Goal: Task Accomplishment & Management: Complete application form

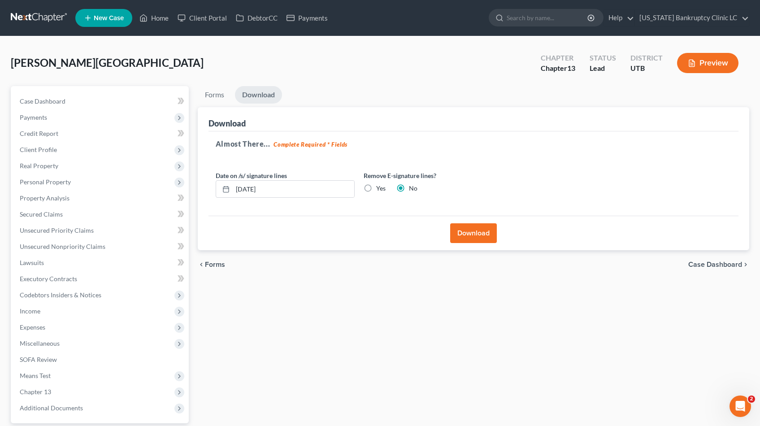
click at [36, 15] on link at bounding box center [39, 18] width 57 height 16
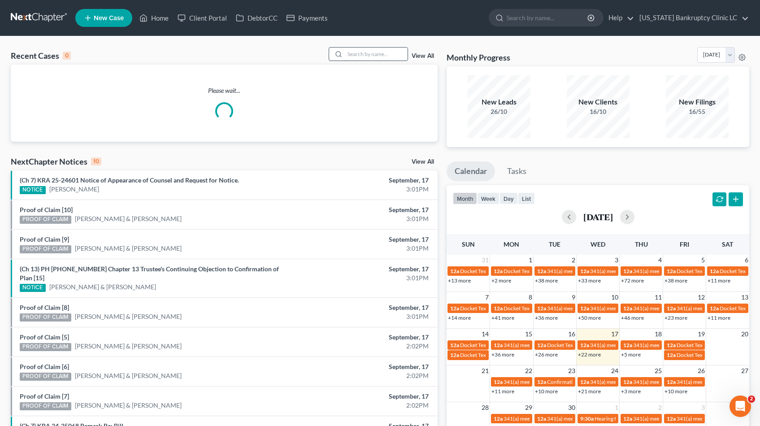
click at [378, 56] on input "search" at bounding box center [376, 54] width 63 height 13
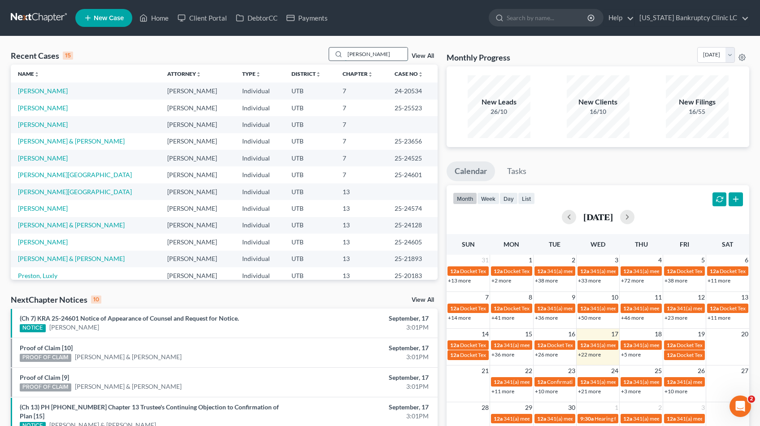
type input "Workman"
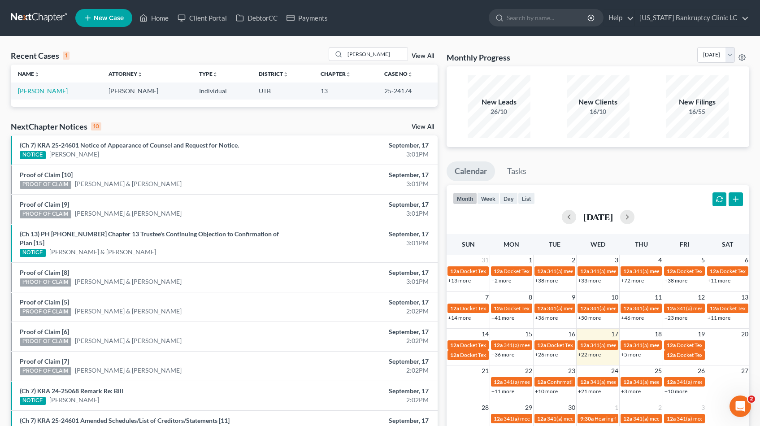
click at [51, 90] on link "[PERSON_NAME]" at bounding box center [43, 91] width 50 height 8
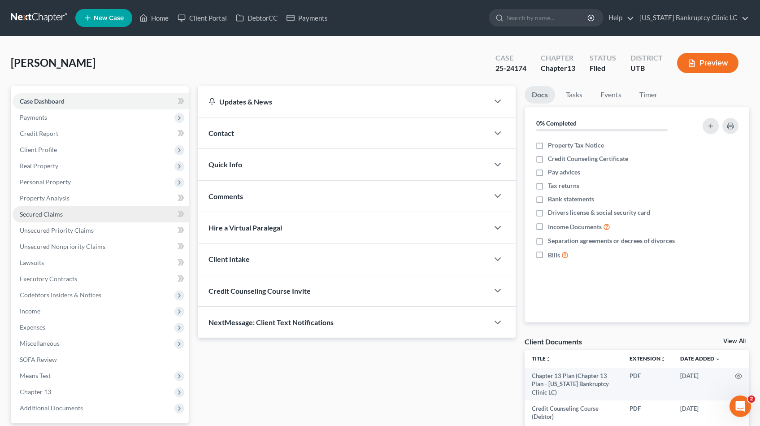
click at [54, 215] on span "Secured Claims" at bounding box center [41, 214] width 43 height 8
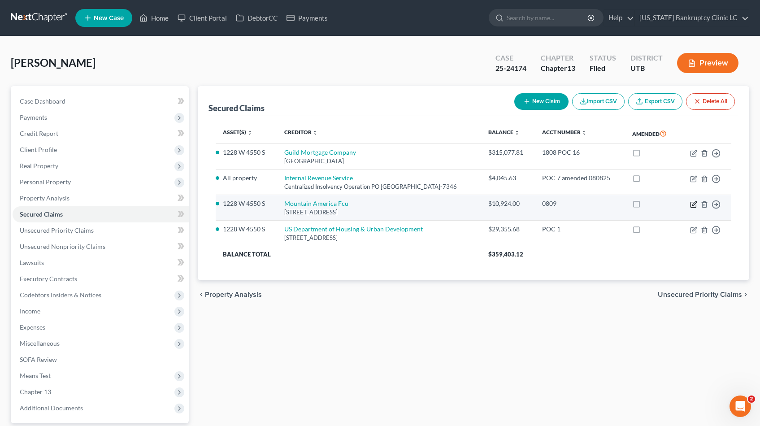
click at [693, 205] on icon "button" at bounding box center [695, 203] width 4 height 4
select select "46"
select select "0"
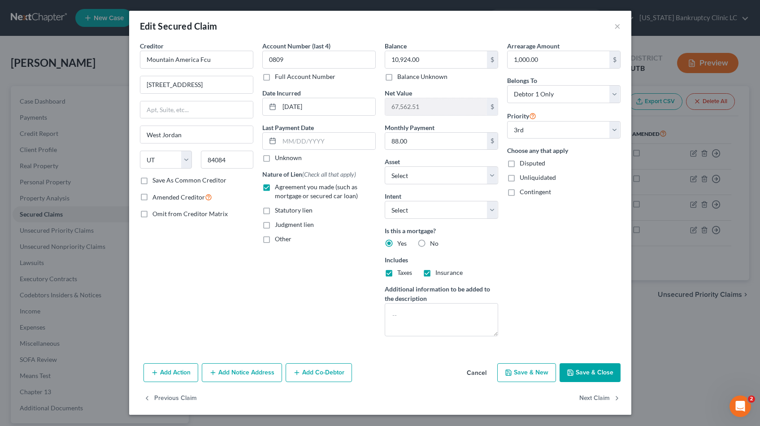
click at [275, 78] on label "Full Account Number" at bounding box center [305, 76] width 61 height 9
click at [279, 78] on input "Full Account Number" at bounding box center [282, 75] width 6 height 6
click at [311, 55] on input "0809" at bounding box center [318, 60] width 113 height 18
click at [306, 63] on input "0809" at bounding box center [318, 60] width 113 height 18
type input "0809 POC 19"
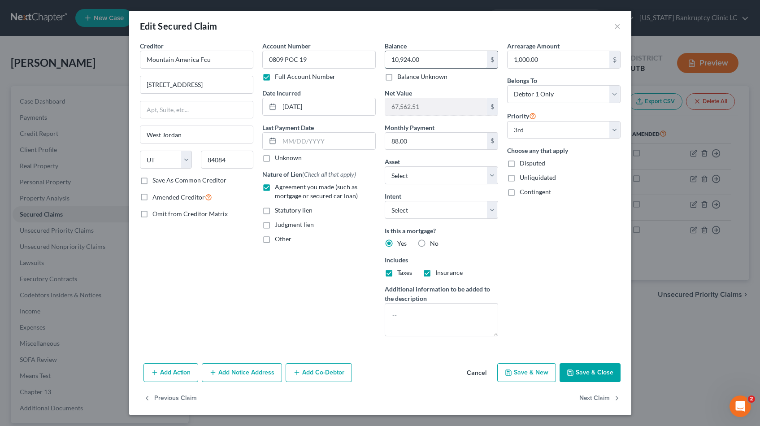
click at [456, 61] on input "10,924.00" at bounding box center [436, 59] width 102 height 17
type input "10,679.61"
click at [559, 57] on input "1,000.00" at bounding box center [559, 59] width 102 height 17
type input "0.00"
click at [581, 371] on button "Save & Close" at bounding box center [590, 372] width 61 height 19
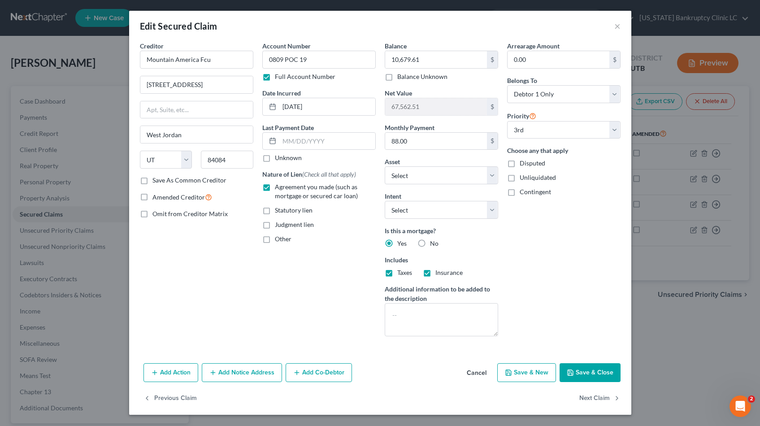
select select "2"
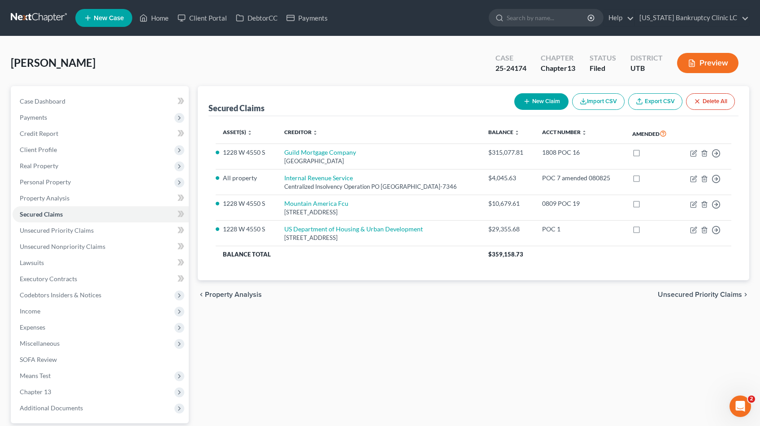
click at [37, 15] on link at bounding box center [39, 18] width 57 height 16
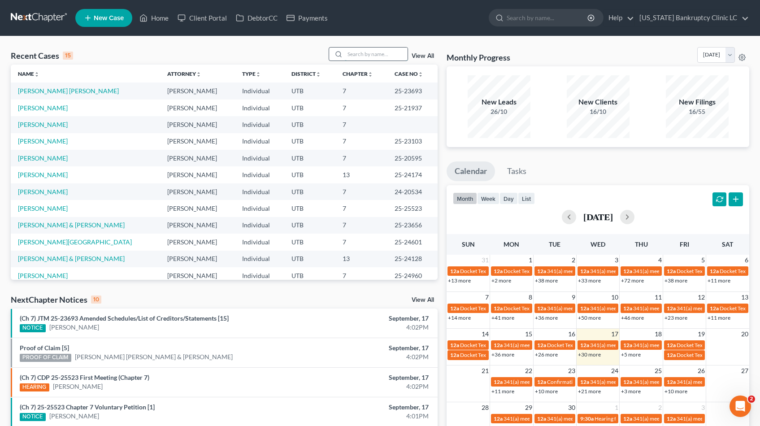
click at [354, 60] on input "search" at bounding box center [376, 54] width 63 height 13
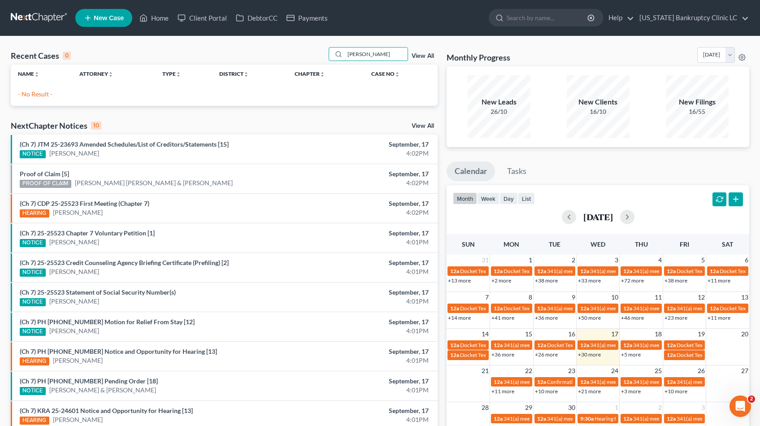
type input "satterfield"
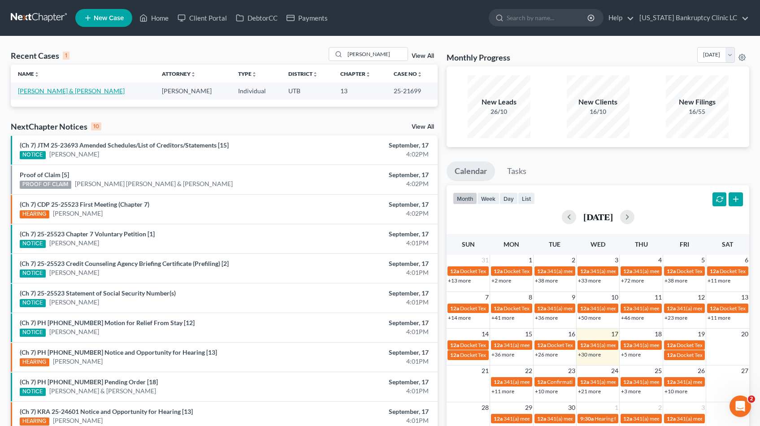
click at [70, 89] on link "Satterfield, Jennifer & Jason" at bounding box center [71, 91] width 107 height 8
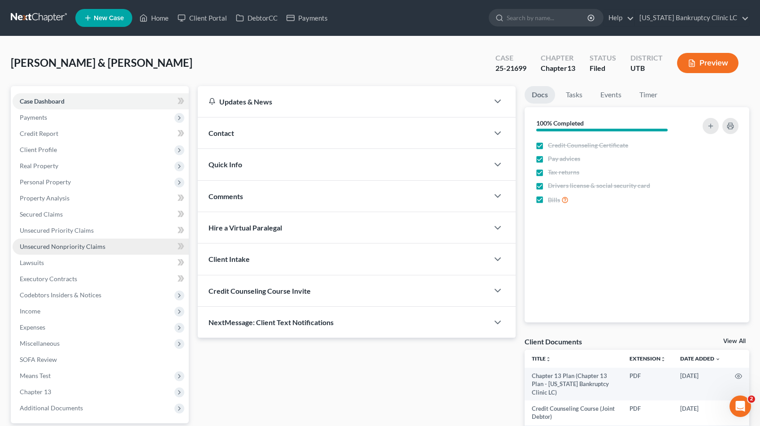
click at [70, 247] on span "Unsecured Nonpriority Claims" at bounding box center [63, 247] width 86 height 8
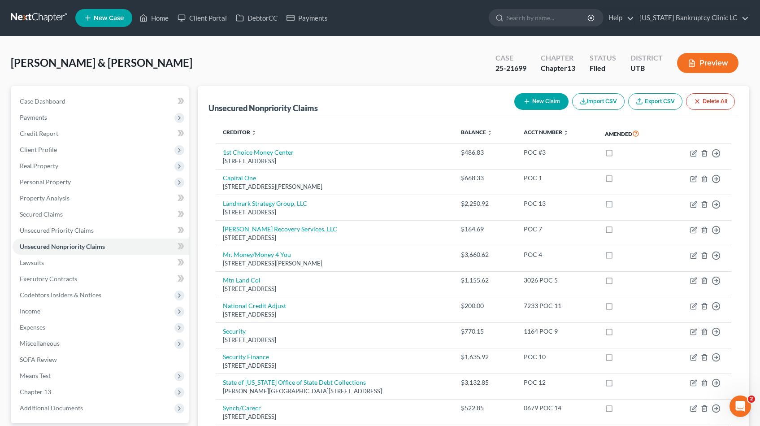
click at [28, 16] on link at bounding box center [39, 18] width 57 height 16
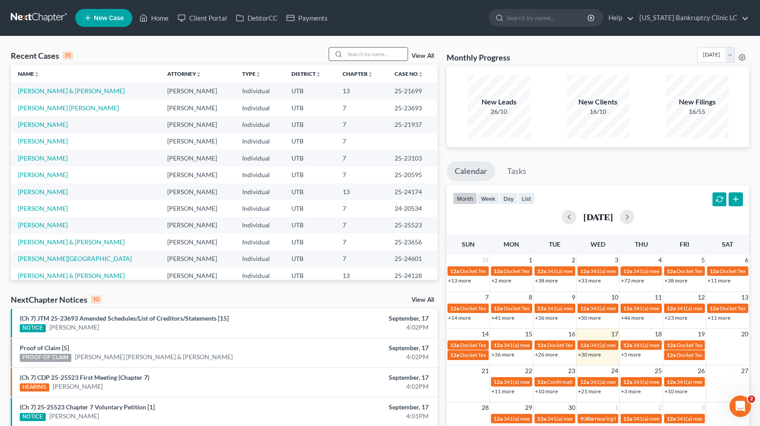
click at [365, 54] on input "search" at bounding box center [376, 54] width 63 height 13
type input "godwin"
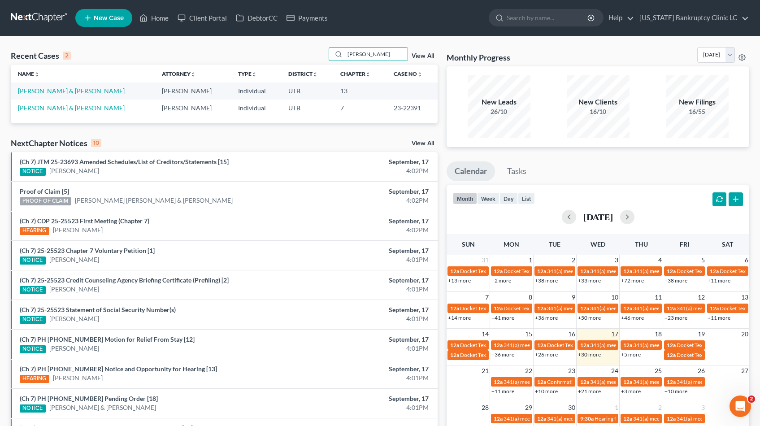
click at [62, 92] on link "[PERSON_NAME] & [PERSON_NAME]" at bounding box center [71, 91] width 107 height 8
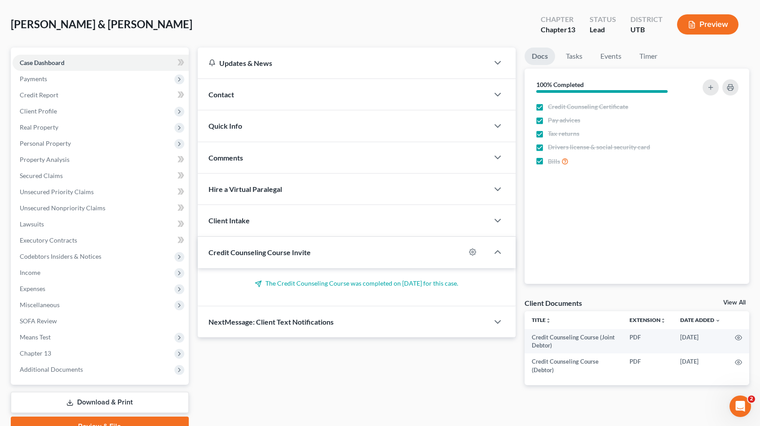
scroll to position [83, 0]
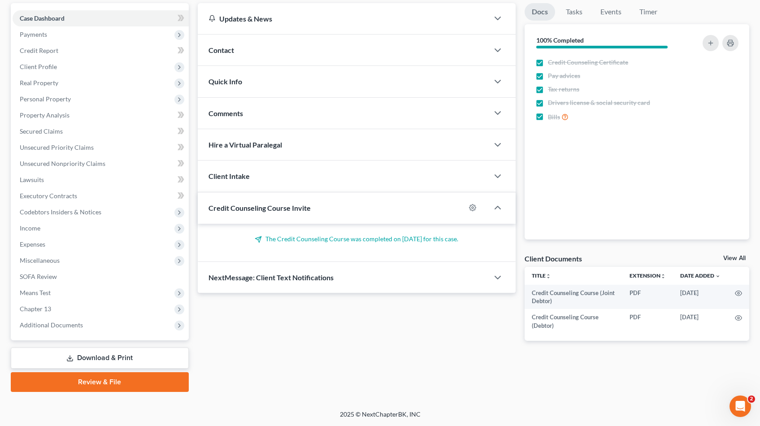
click at [125, 384] on link "Review & File" at bounding box center [100, 382] width 178 height 20
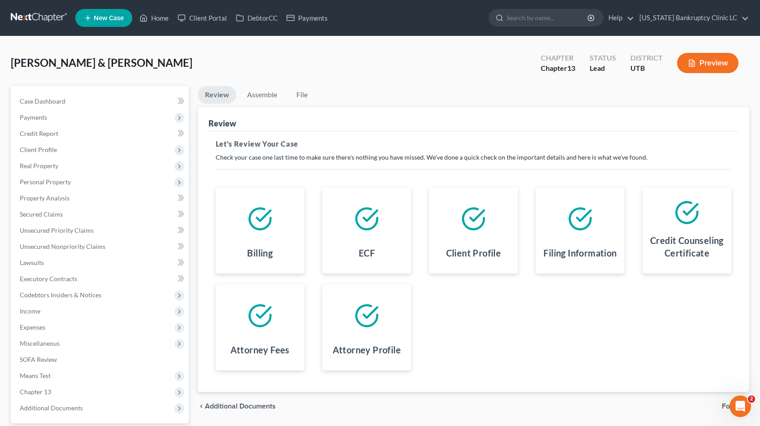
scroll to position [83, 0]
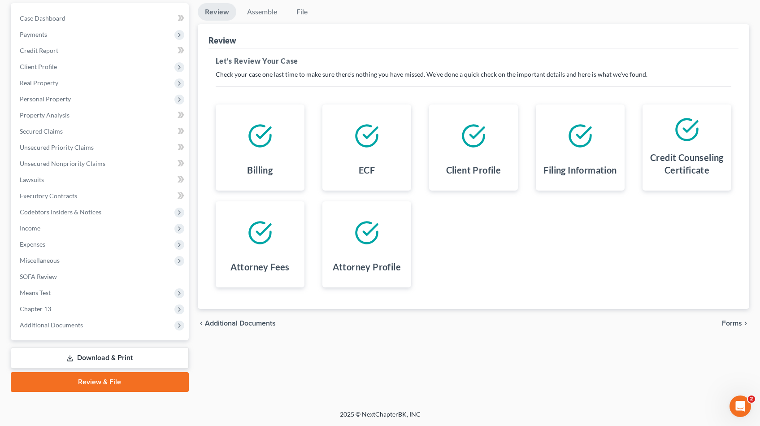
click at [731, 323] on span "Forms" at bounding box center [732, 323] width 20 height 7
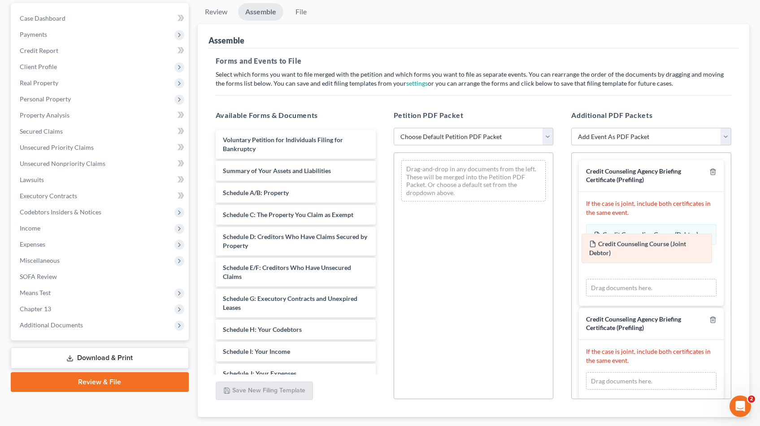
drag, startPoint x: 652, startPoint y: 355, endPoint x: 648, endPoint y: 248, distance: 106.8
click at [648, 372] on div "Credit Counseling Course (Joint Debtor) Amended Credit Counseling Course (Joint…" at bounding box center [651, 381] width 131 height 18
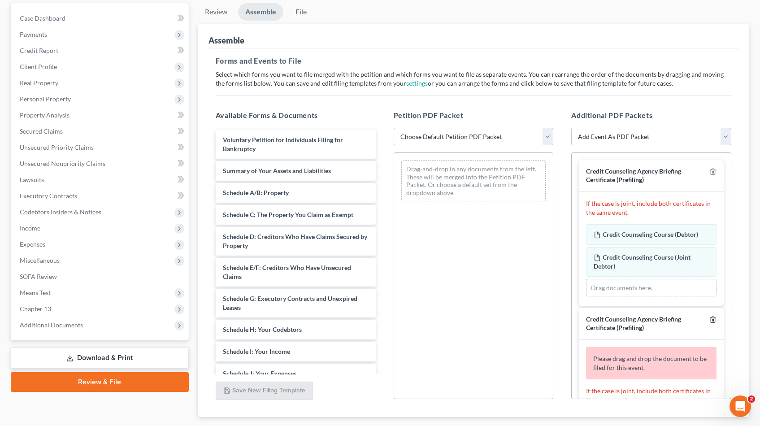
click at [710, 319] on icon "button" at bounding box center [713, 319] width 7 height 7
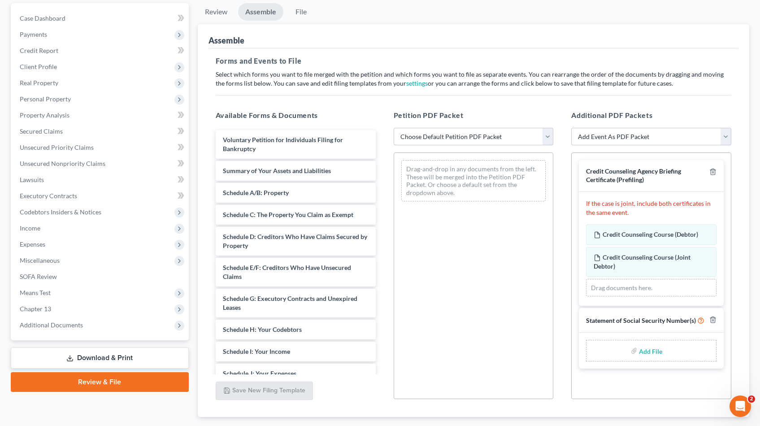
click at [547, 137] on select "Choose Default Petition PDF Packet Emergency Filing (Voluntary Petition and Cre…" at bounding box center [474, 137] width 160 height 18
select select "2"
click at [394, 128] on select "Choose Default Petition PDF Packet Emergency Filing (Voluntary Petition and Cre…" at bounding box center [474, 137] width 160 height 18
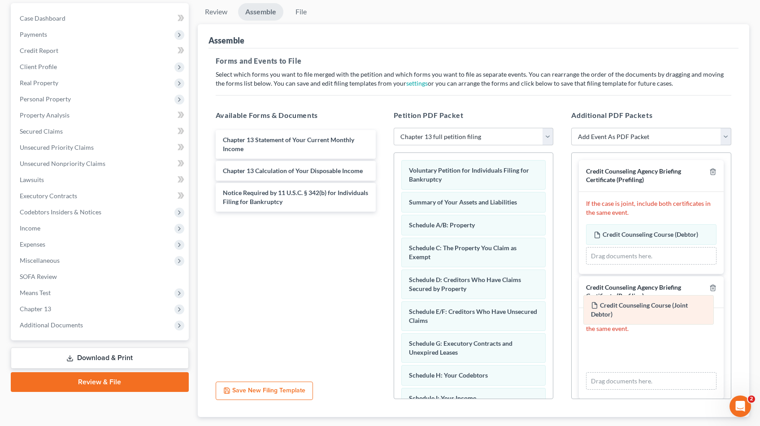
drag, startPoint x: 647, startPoint y: 362, endPoint x: 645, endPoint y: 292, distance: 70.0
click at [645, 340] on div "Credit Counseling Course (Joint Debtor) Amended Credit Counseling Course (Joint…" at bounding box center [651, 365] width 131 height 50
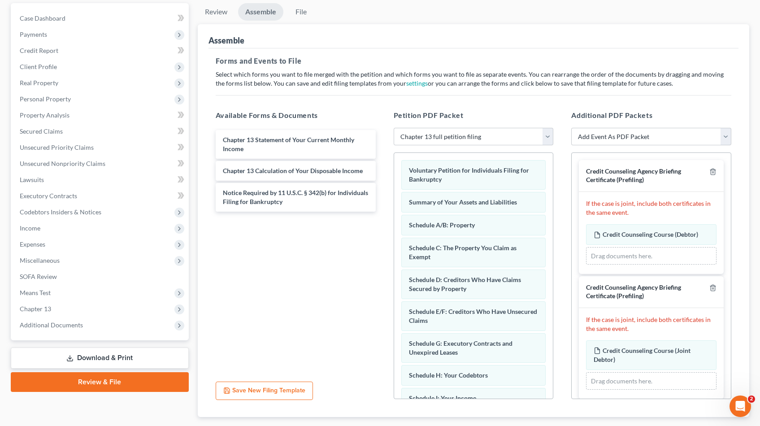
click at [646, 274] on div "Credit Counseling Agency Briefing Certificate (Prefiling) If the case is joint,…" at bounding box center [651, 311] width 159 height 316
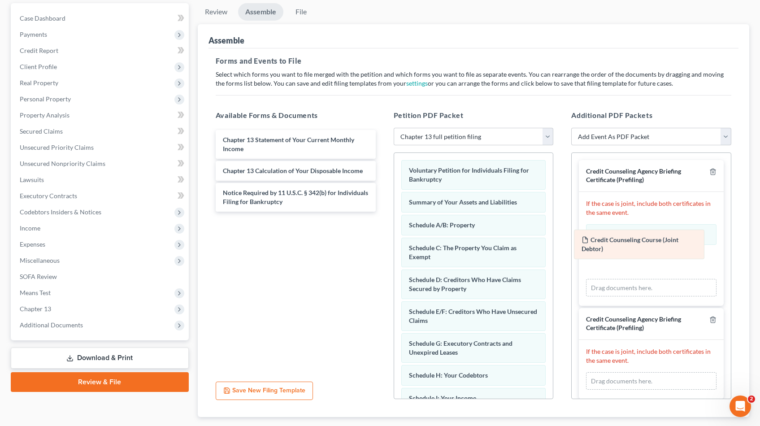
drag, startPoint x: 645, startPoint y: 355, endPoint x: 635, endPoint y: 250, distance: 105.4
click at [635, 372] on div "Credit Counseling Course (Joint Debtor) Amended Credit Counseling Course (Joint…" at bounding box center [651, 381] width 131 height 18
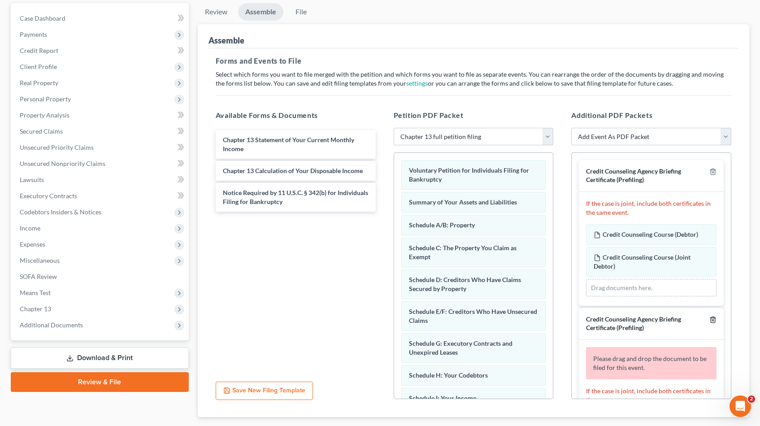
click at [712, 319] on icon "button" at bounding box center [713, 319] width 7 height 7
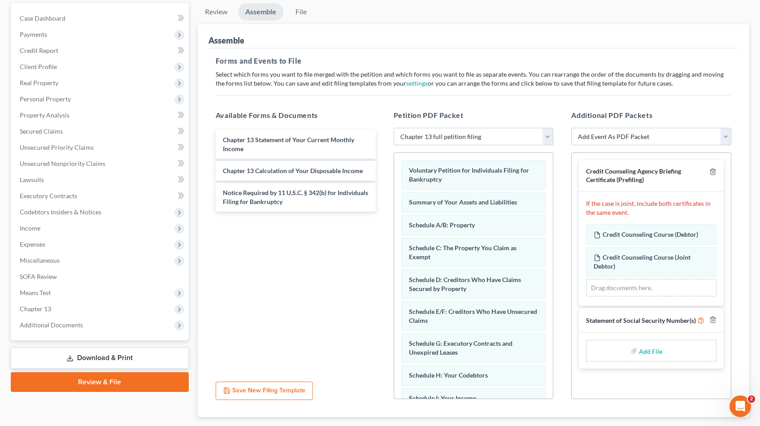
click at [649, 353] on input "file" at bounding box center [650, 351] width 22 height 16
type input "C:\fakepath\Godwin SSS.pdf"
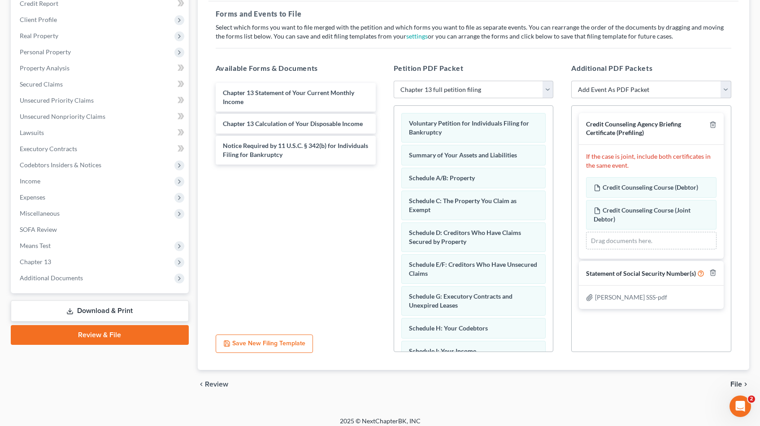
scroll to position [137, 0]
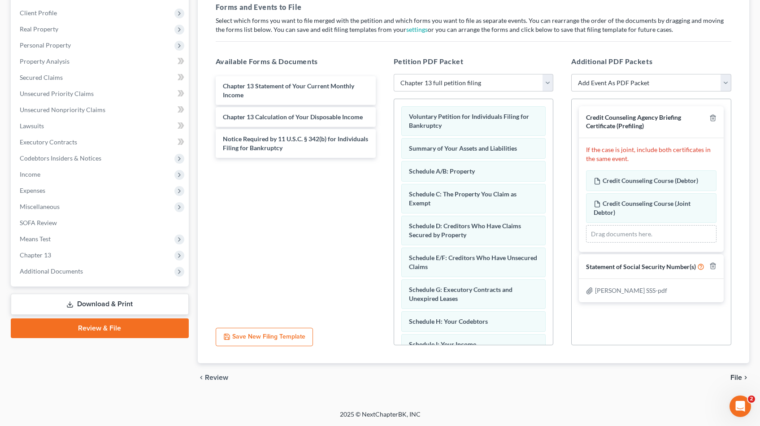
click at [738, 378] on span "File" at bounding box center [737, 377] width 12 height 7
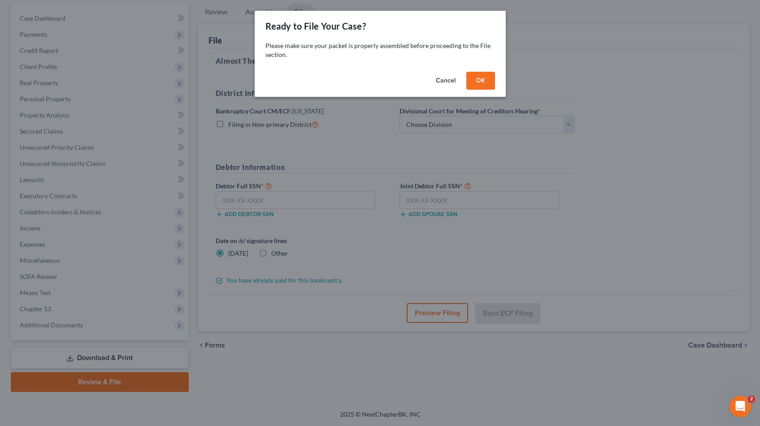
click at [482, 79] on button "OK" at bounding box center [480, 81] width 29 height 18
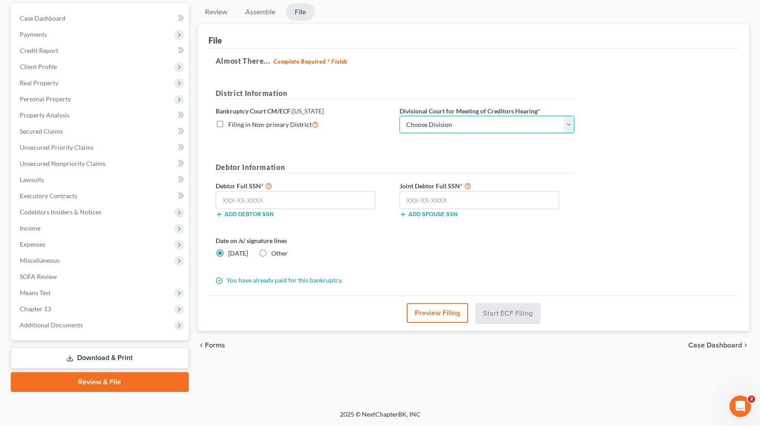
click at [569, 122] on select "Choose Division Salt Lake city" at bounding box center [487, 125] width 175 height 18
select select "0"
click at [400, 116] on select "Choose Division Salt Lake city" at bounding box center [487, 125] width 175 height 18
click at [266, 200] on input "text" at bounding box center [296, 200] width 160 height 18
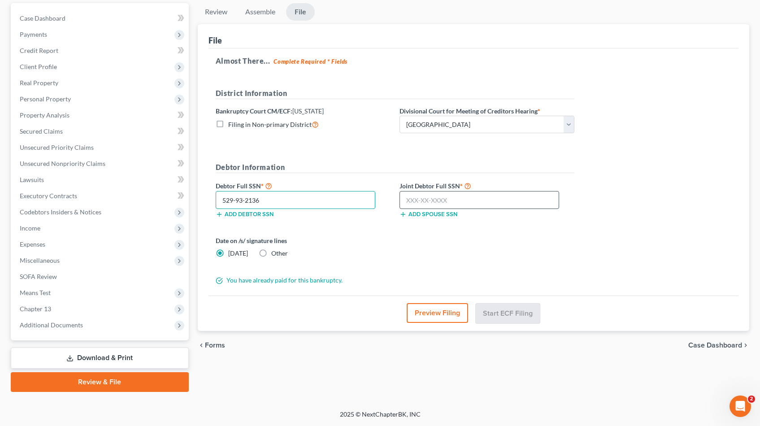
type input "529-93-2136"
click at [429, 201] on input "text" at bounding box center [480, 200] width 160 height 18
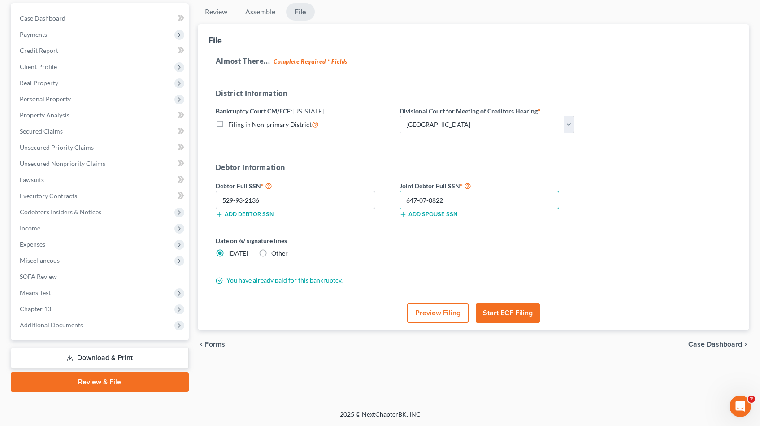
type input "647-07-8822"
click at [521, 311] on button "Start ECF Filing" at bounding box center [508, 313] width 64 height 20
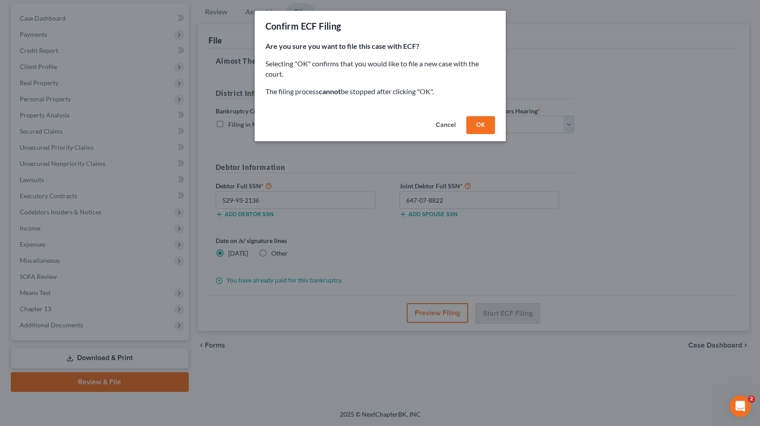
click at [485, 121] on button "OK" at bounding box center [480, 125] width 29 height 18
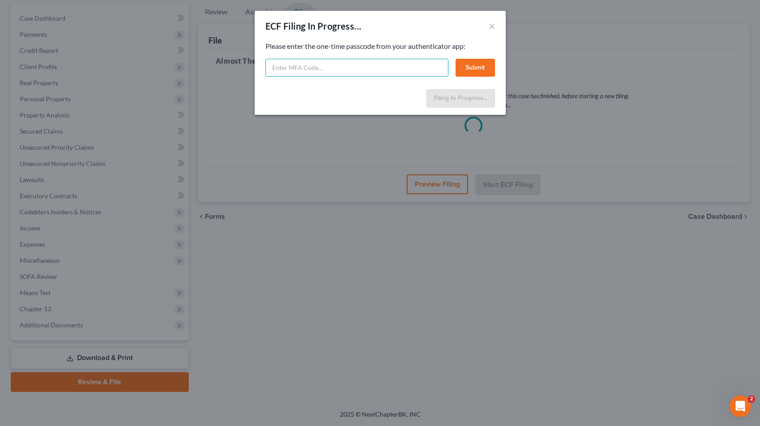
click at [300, 66] on input "text" at bounding box center [357, 68] width 183 height 18
type input "252551"
click at [479, 66] on button "Submit" at bounding box center [475, 68] width 39 height 18
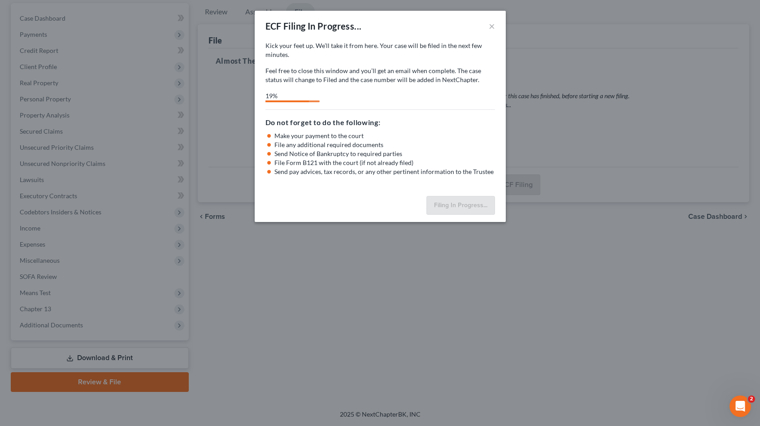
select select "0"
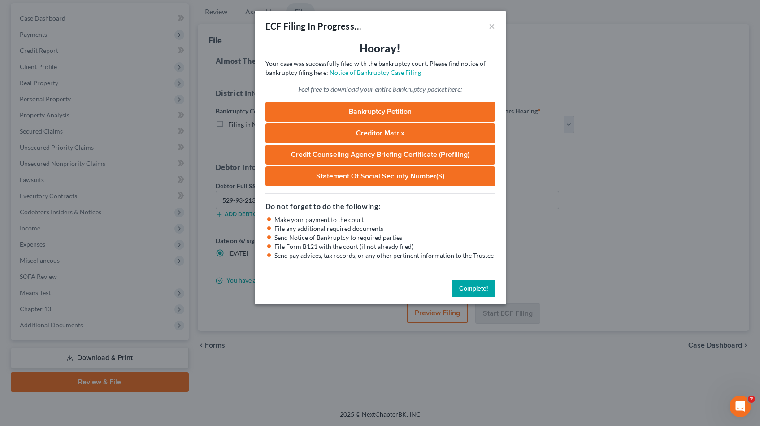
click at [393, 113] on link "Bankruptcy Petition" at bounding box center [381, 112] width 230 height 20
click at [473, 290] on button "Complete!" at bounding box center [473, 289] width 43 height 18
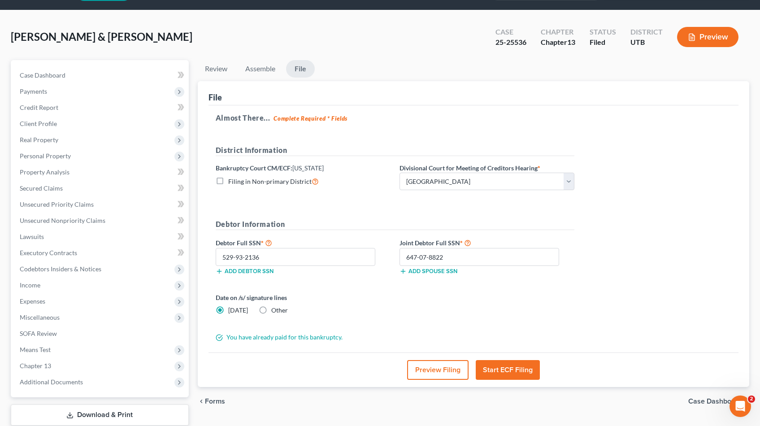
scroll to position [0, 0]
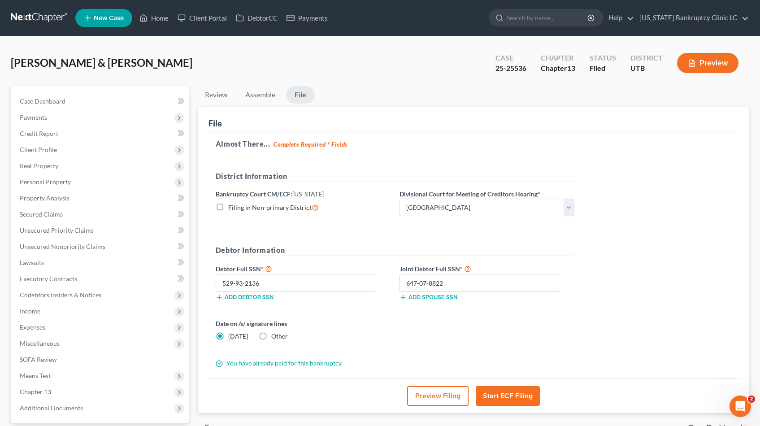
click at [47, 16] on link at bounding box center [39, 18] width 57 height 16
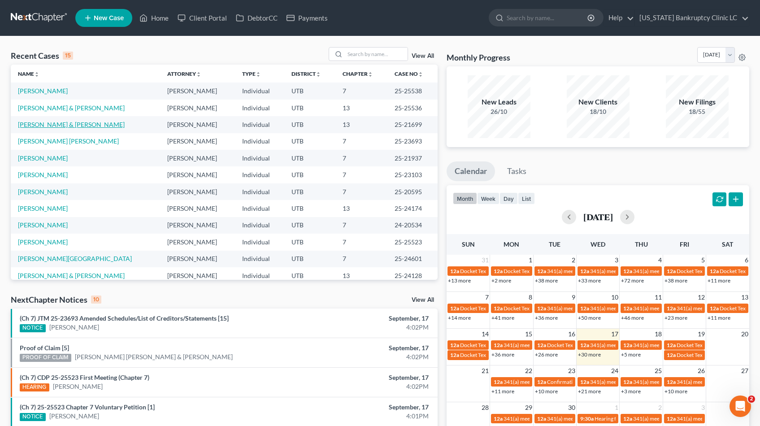
click at [54, 124] on link "[PERSON_NAME] & [PERSON_NAME]" at bounding box center [71, 125] width 107 height 8
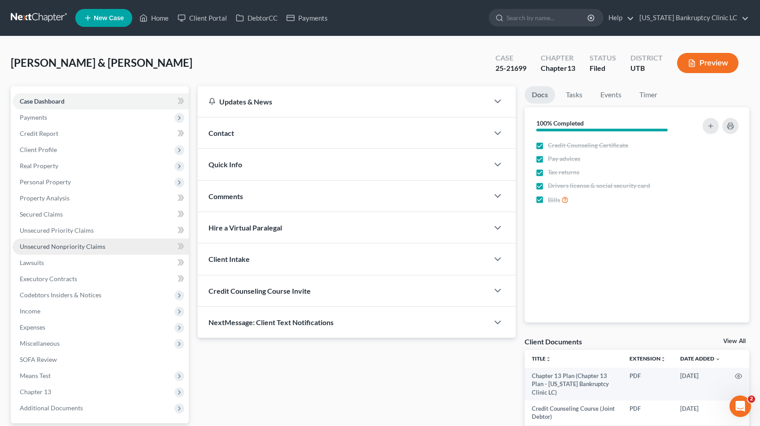
click at [49, 248] on span "Unsecured Nonpriority Claims" at bounding box center [63, 247] width 86 height 8
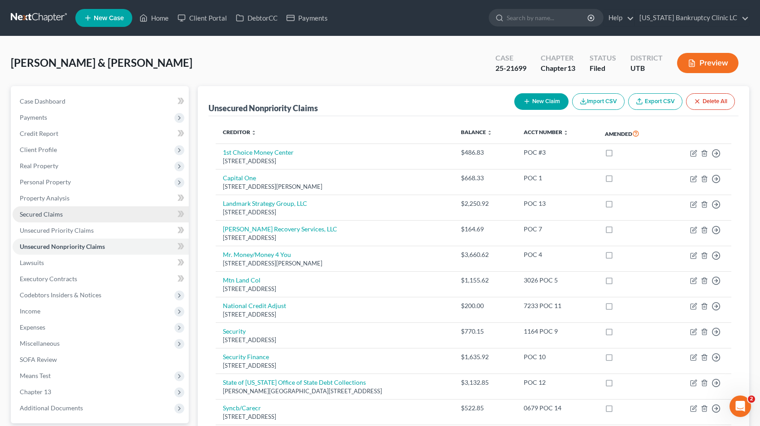
click at [33, 215] on span "Secured Claims" at bounding box center [41, 214] width 43 height 8
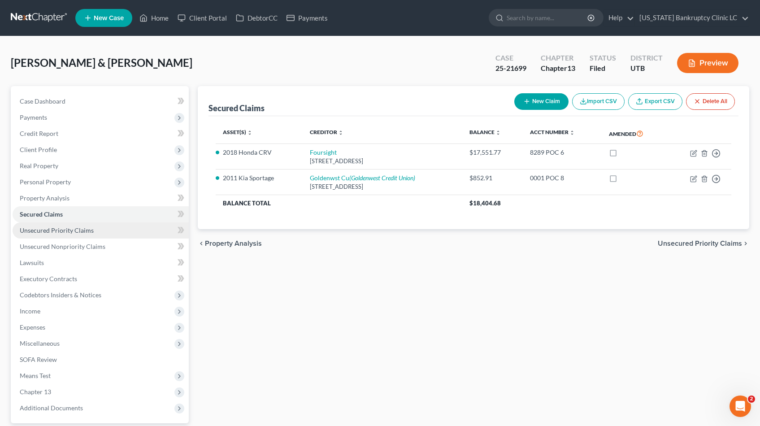
click at [32, 230] on span "Unsecured Priority Claims" at bounding box center [57, 231] width 74 height 8
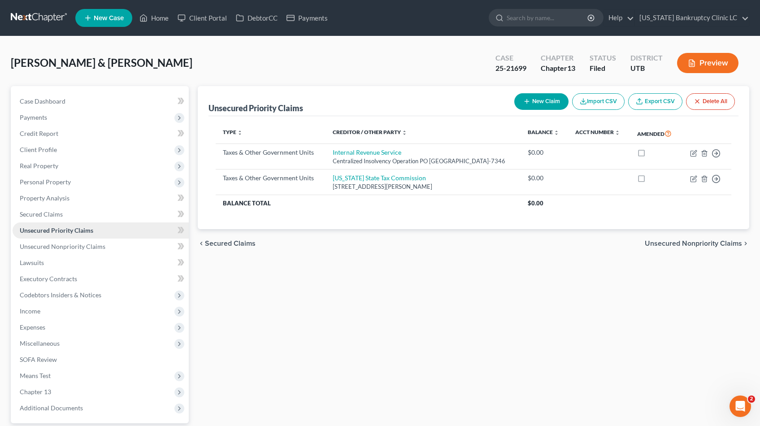
scroll to position [83, 0]
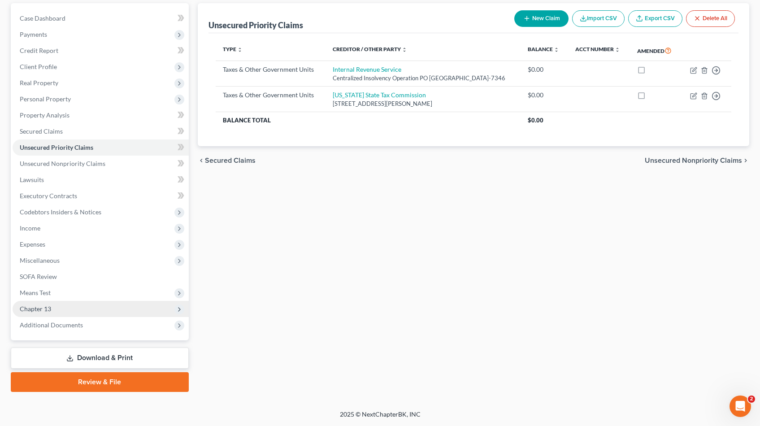
click at [32, 306] on span "Chapter 13" at bounding box center [35, 309] width 31 height 8
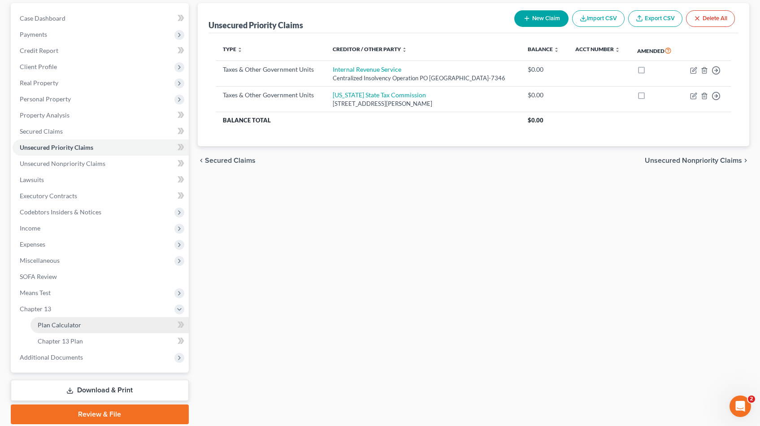
click at [52, 324] on span "Plan Calculator" at bounding box center [60, 325] width 44 height 8
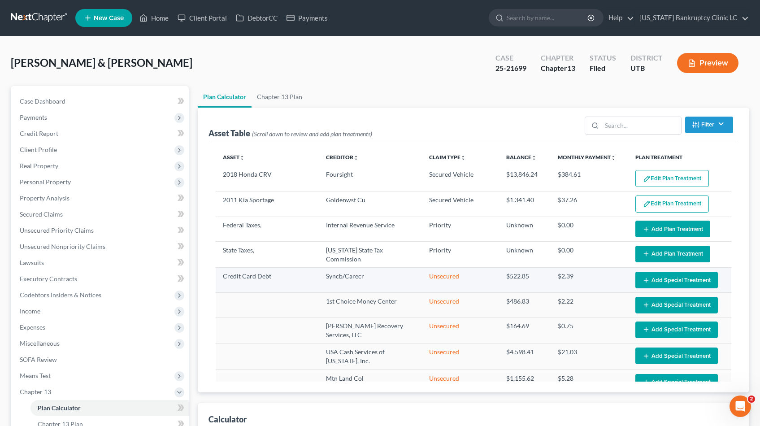
select select "35"
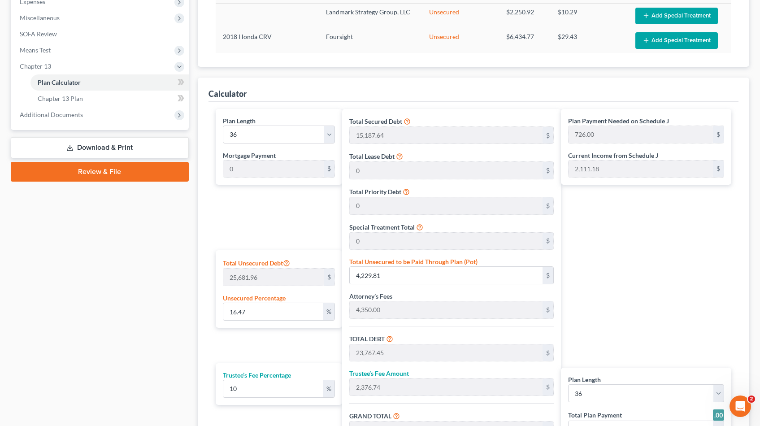
scroll to position [327, 0]
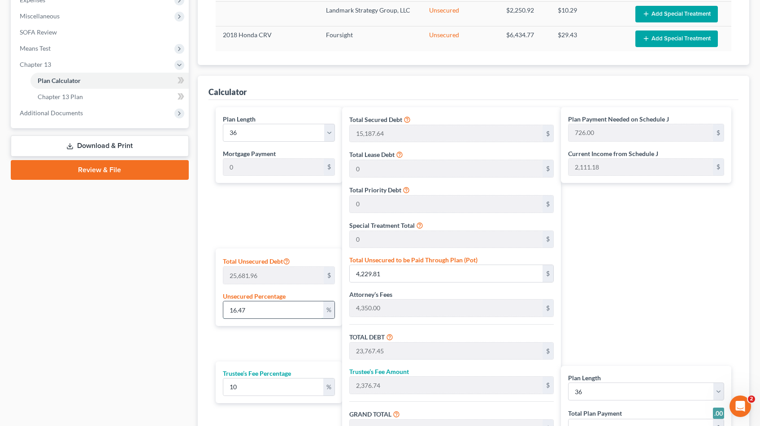
click at [284, 311] on input "16.47" at bounding box center [273, 309] width 100 height 17
drag, startPoint x: 284, startPoint y: 311, endPoint x: 186, endPoint y: 309, distance: 97.8
click at [186, 309] on div "Petition Navigation Case Dashboard Payments Invoices Payments Payments Credit R…" at bounding box center [380, 135] width 748 height 752
type input "1"
type input "256.81"
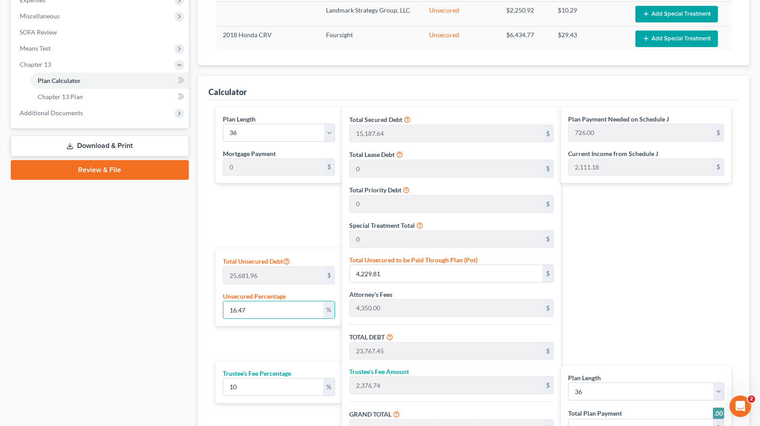
type input "19,794.45"
type input "1,979.44"
type input "21,773.90"
type input "605.00"
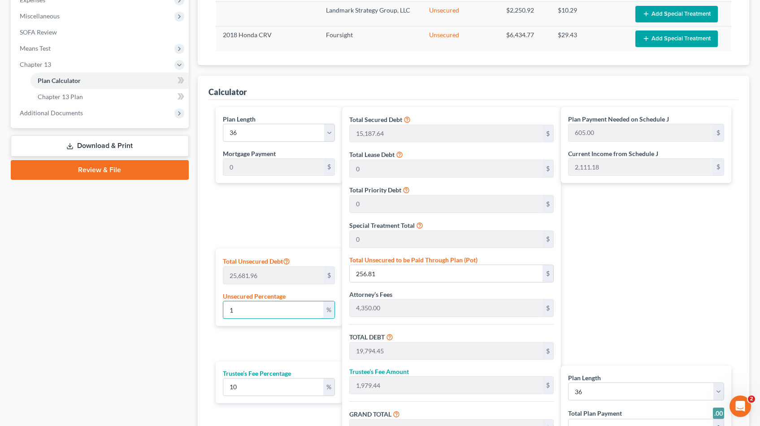
type input "10"
type input "2,568.19"
type input "22,105.83"
type input "2,210.58"
type input "24,316.41"
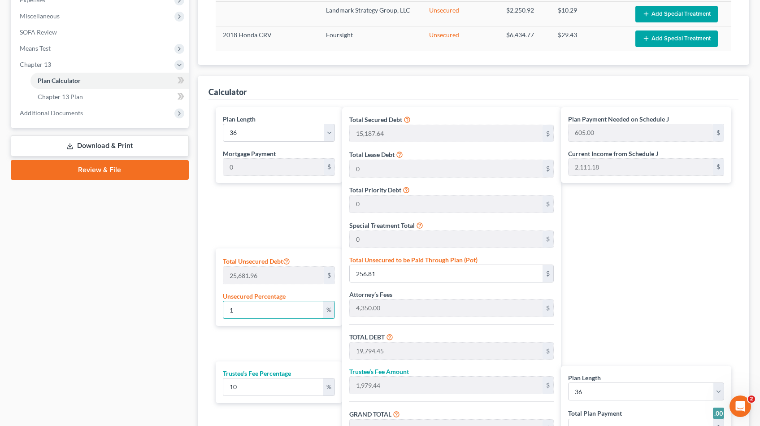
type input "675.00"
type input "100"
type input "25,681.96"
type input "45,219.60"
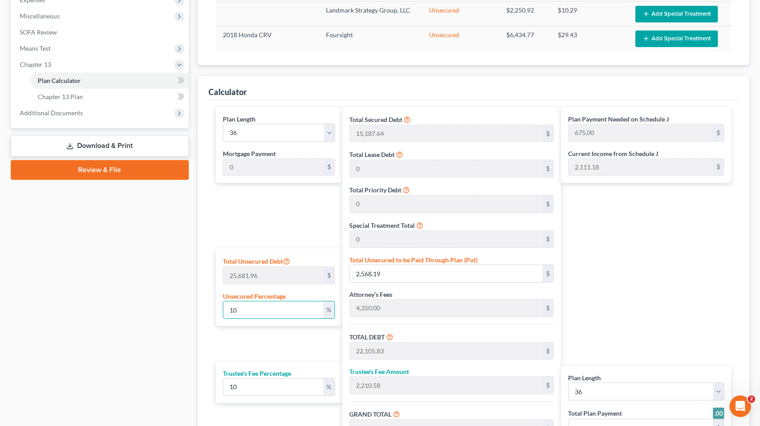
type input "4,521.96"
type input "49,741.56"
type input "1,382.00"
type input "100.00"
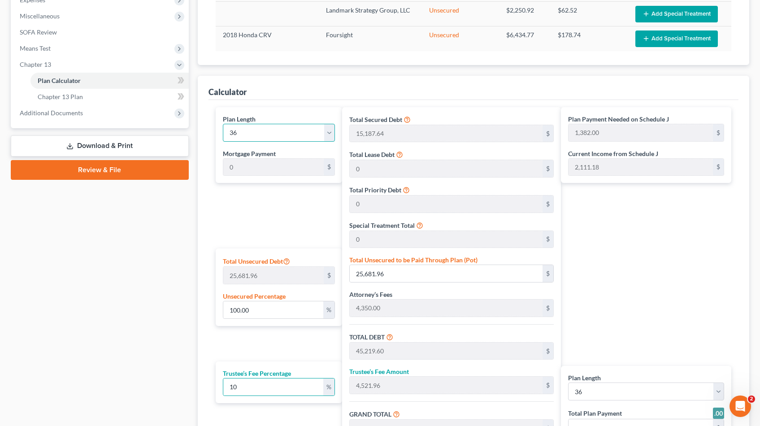
click at [329, 129] on select "1 2 3 4 5 6 7 8 9 10 11 12 13 14 15 16 17 18 19 20 21 22 23 24 25 26 27 28 29 3…" at bounding box center [279, 133] width 113 height 18
select select "59"
click at [223, 124] on select "1 2 3 4 5 6 7 8 9 10 11 12 13 14 15 16 17 18 19 20 21 22 23 24 25 26 27 28 29 3…" at bounding box center [279, 133] width 113 height 18
type input "829.00"
select select "59"
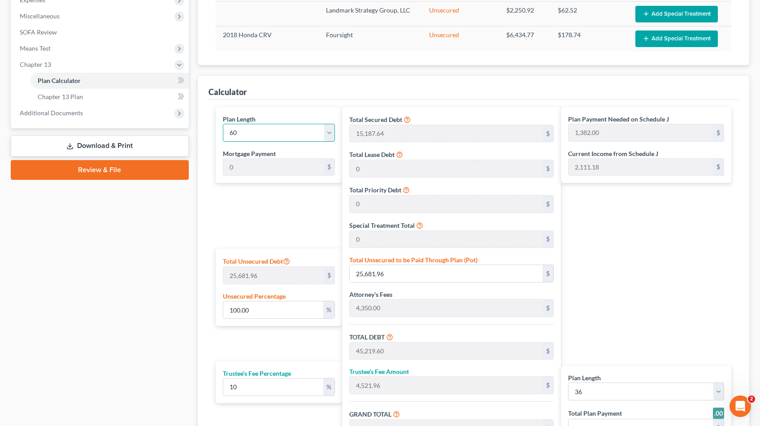
type input "829.00"
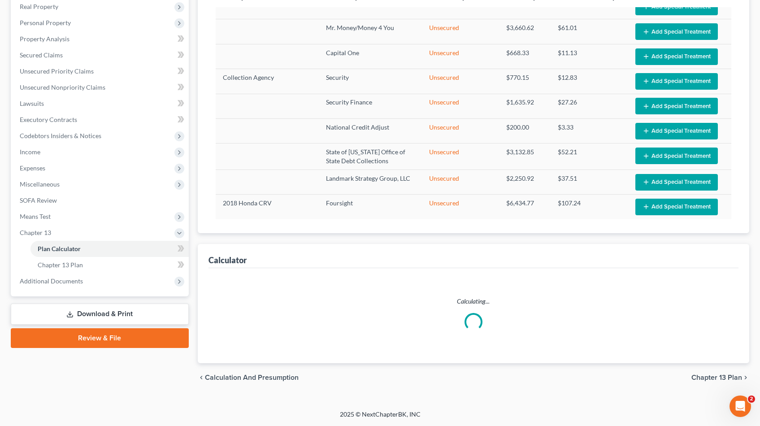
scroll to position [159, 0]
select select "59"
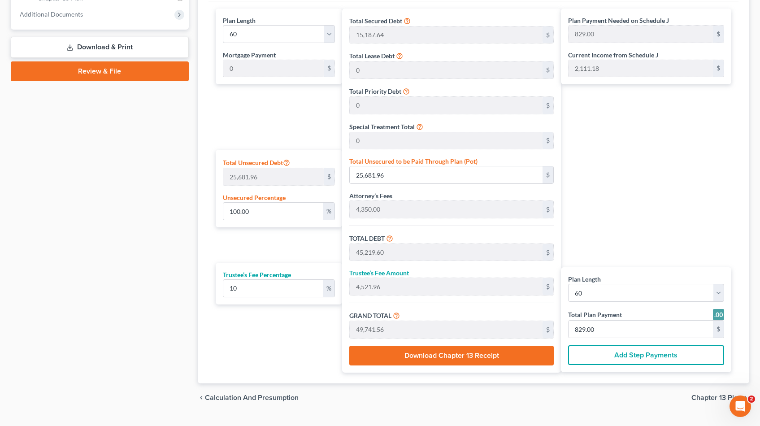
scroll to position [429, 0]
